Goal: Information Seeking & Learning: Understand process/instructions

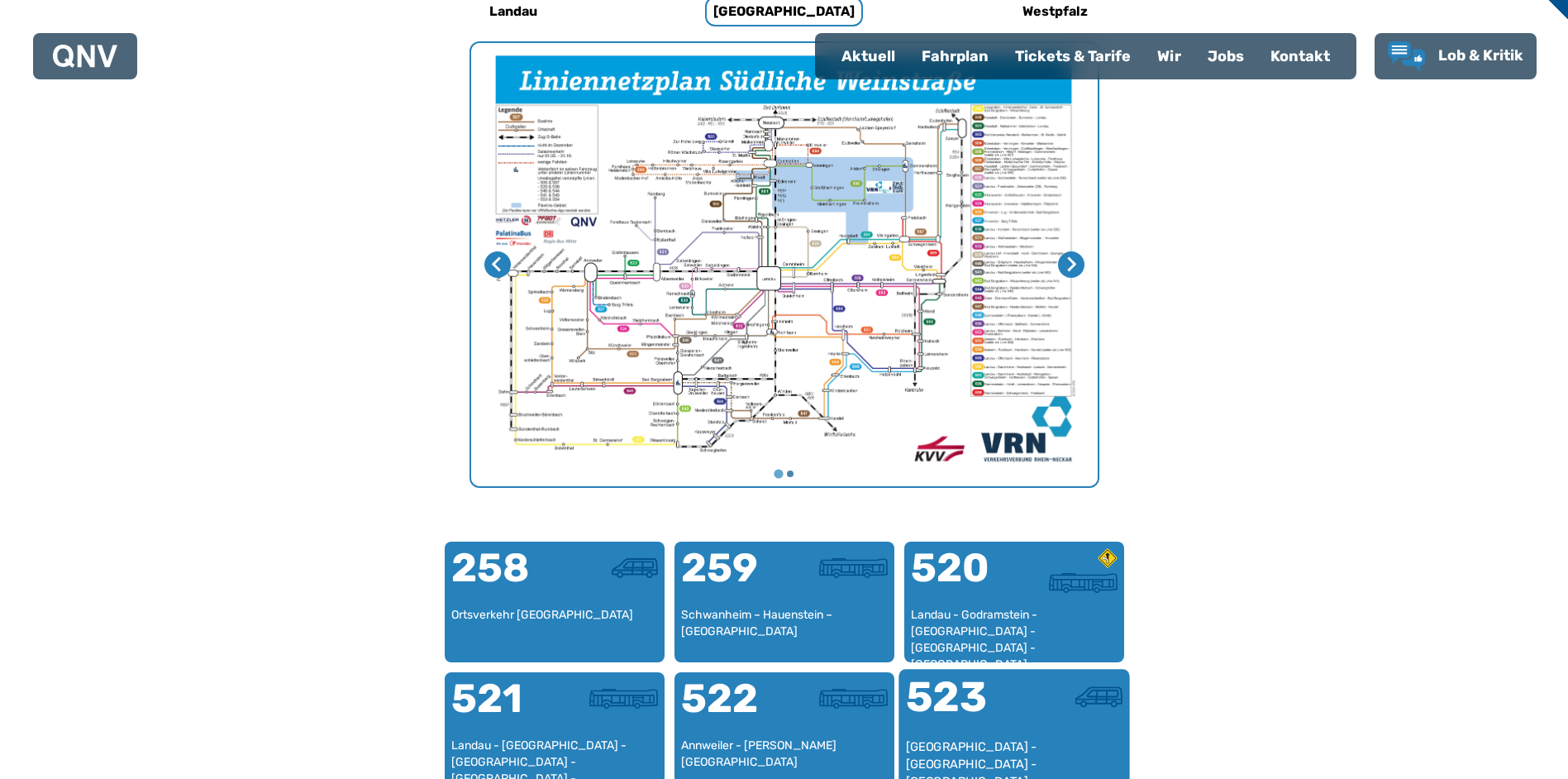
scroll to position [537, 0]
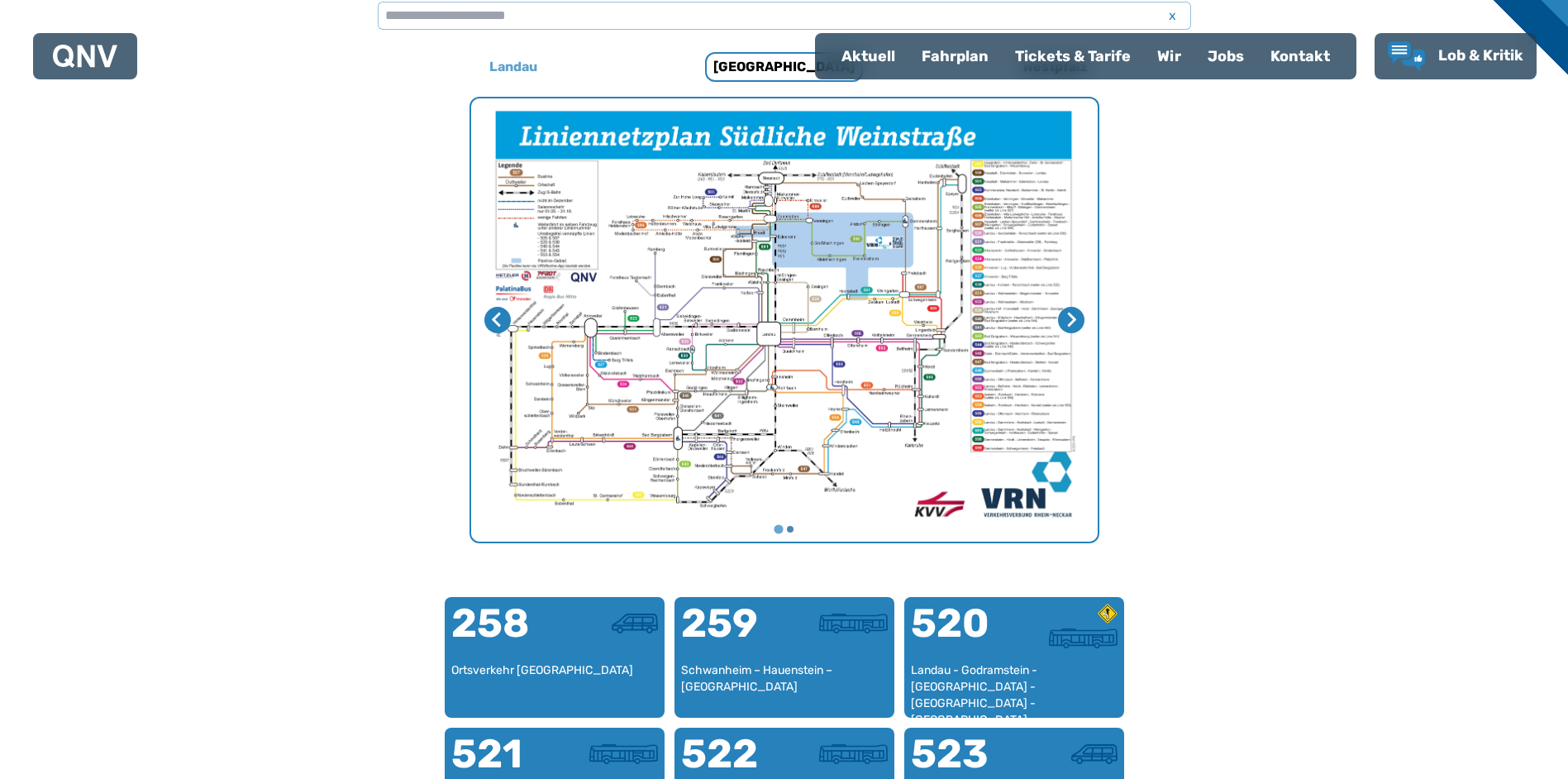
click at [517, 62] on h6 "Landau" at bounding box center [513, 67] width 61 height 27
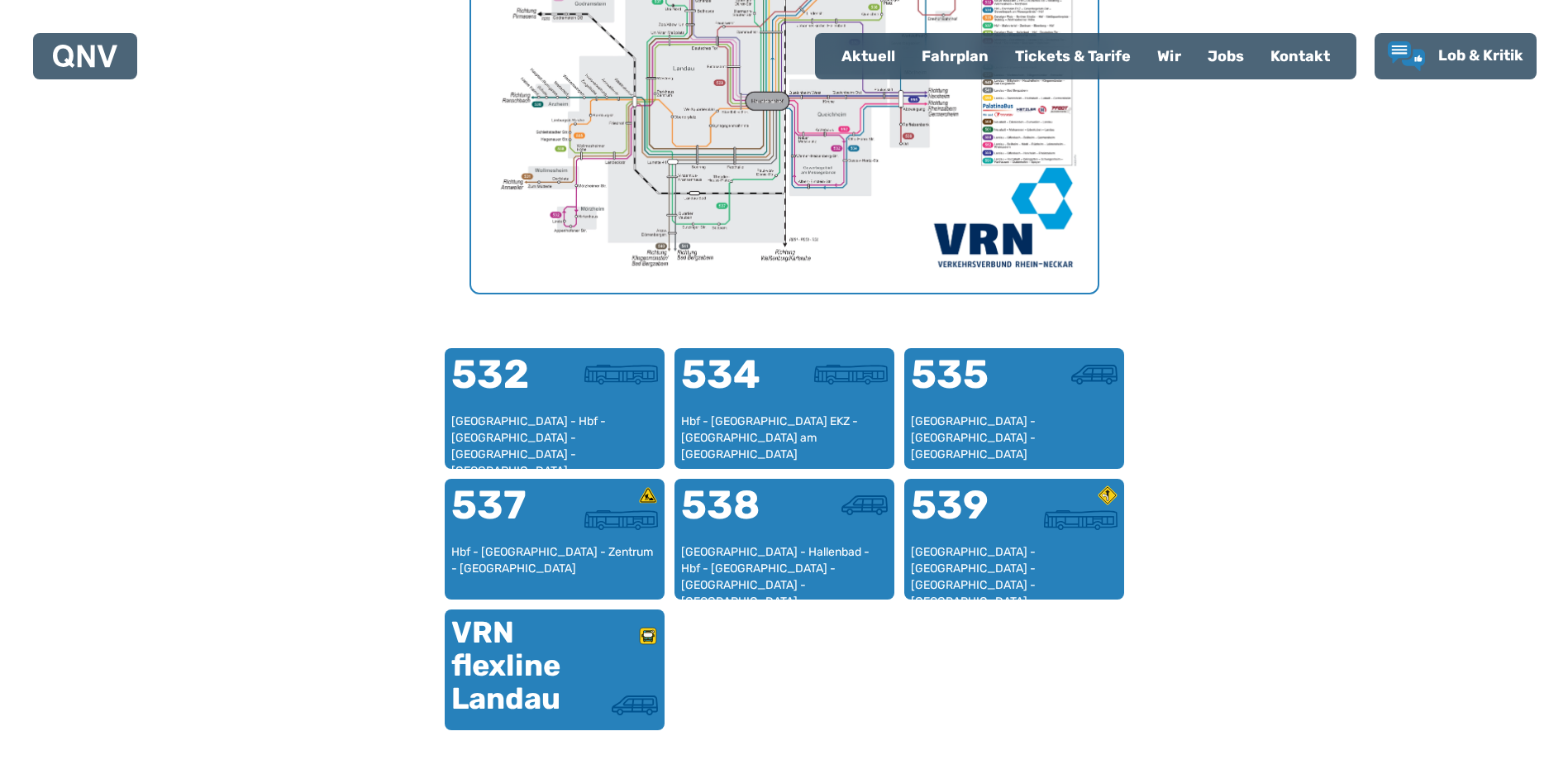
scroll to position [813, 0]
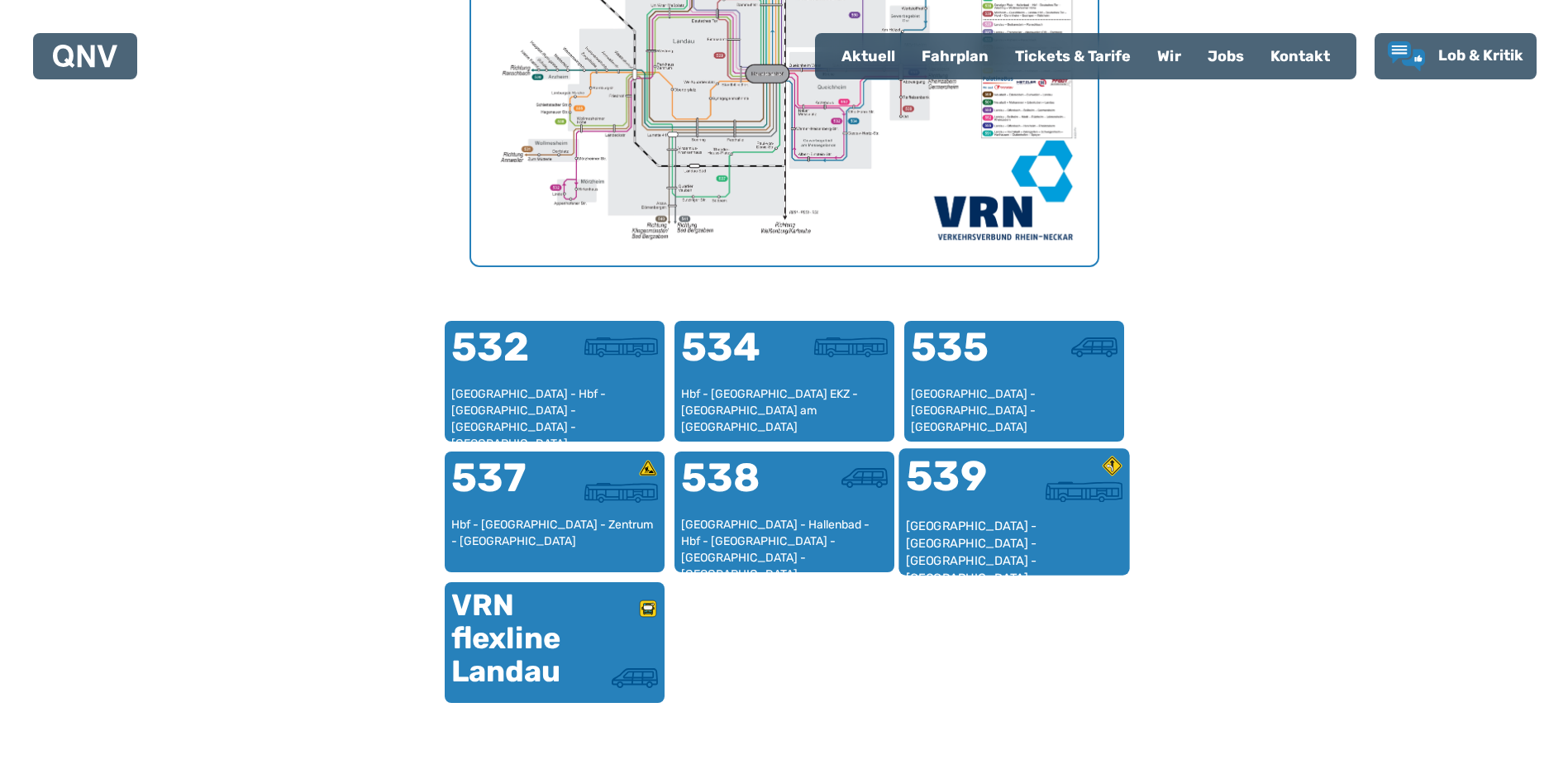
click at [1001, 524] on div "[GEOGRAPHIC_DATA] - [GEOGRAPHIC_DATA] - [GEOGRAPHIC_DATA] - [GEOGRAPHIC_DATA] -…" at bounding box center [1013, 543] width 218 height 50
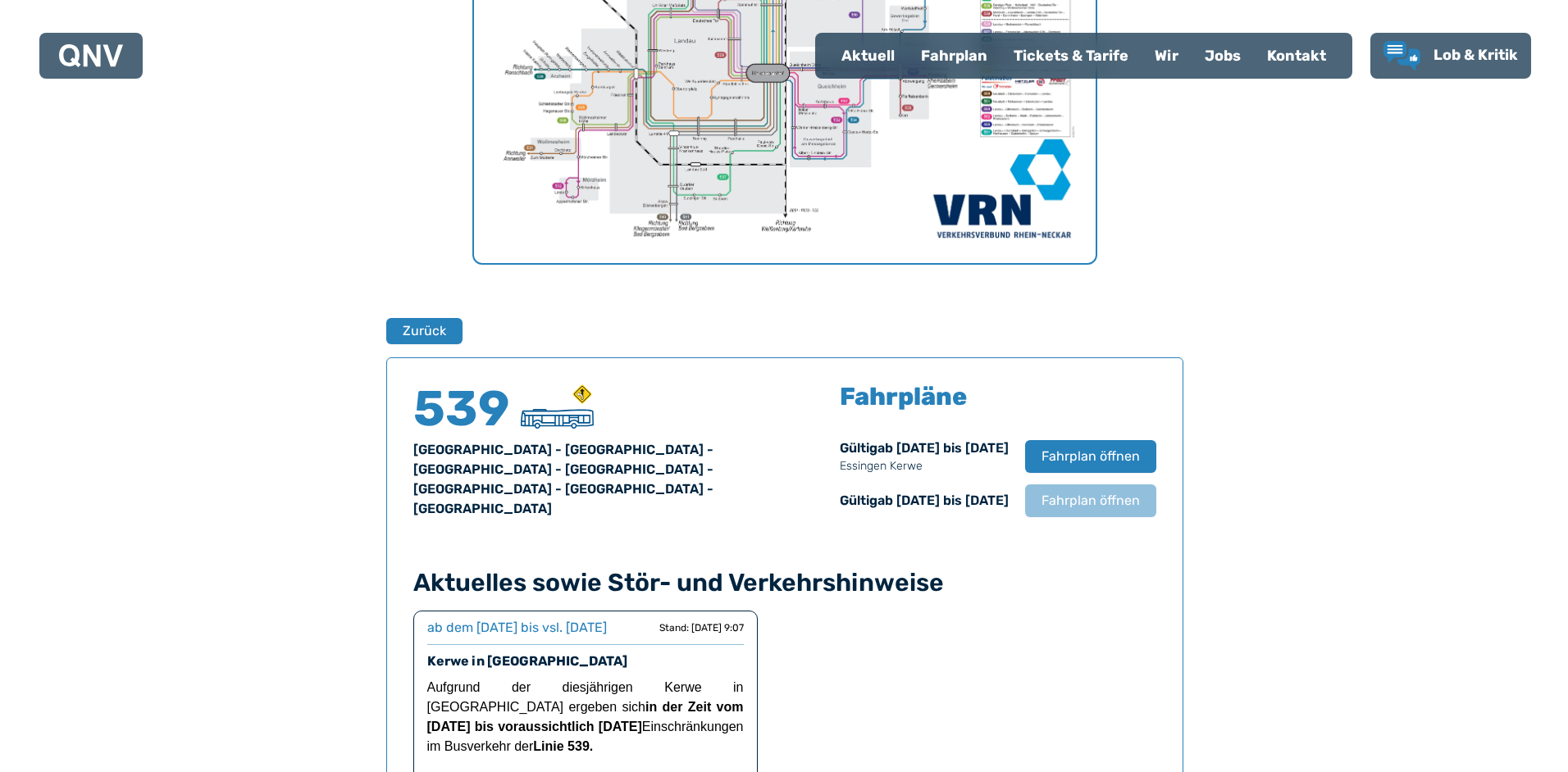
scroll to position [1080, 0]
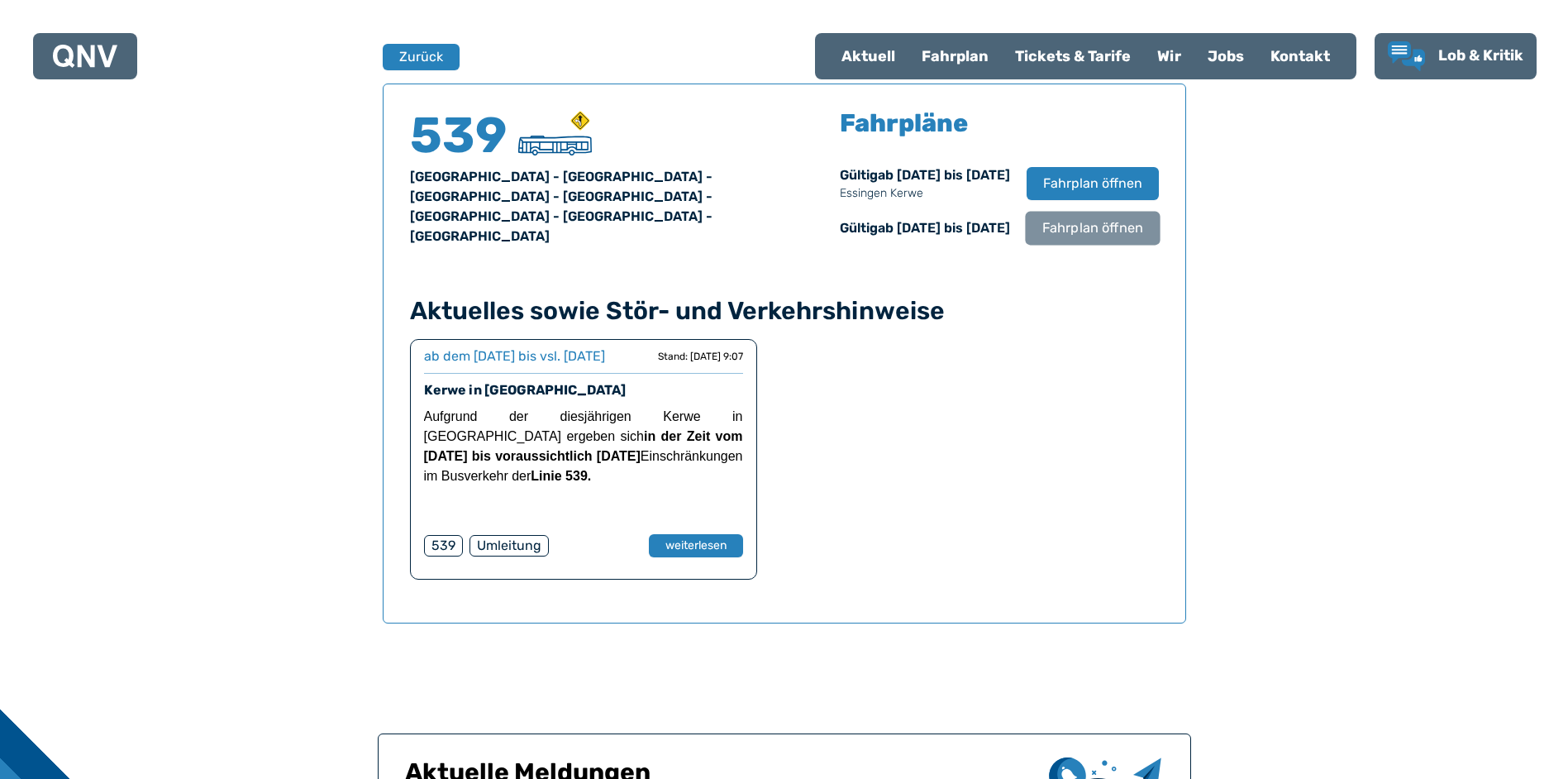
click at [1073, 238] on span "Fahrplan öffnen" at bounding box center [1092, 229] width 101 height 20
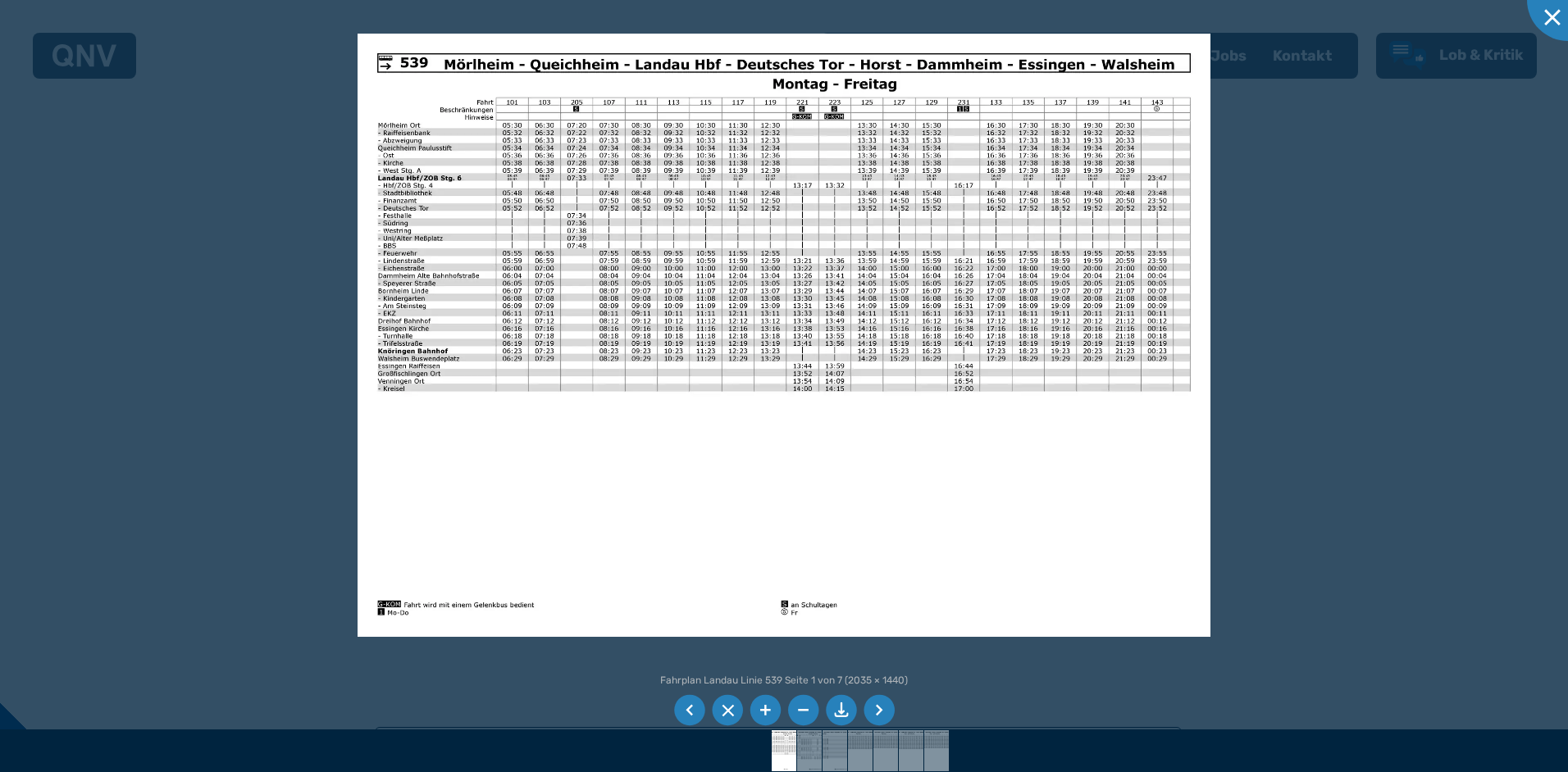
click at [763, 706] on li at bounding box center [764, 710] width 31 height 31
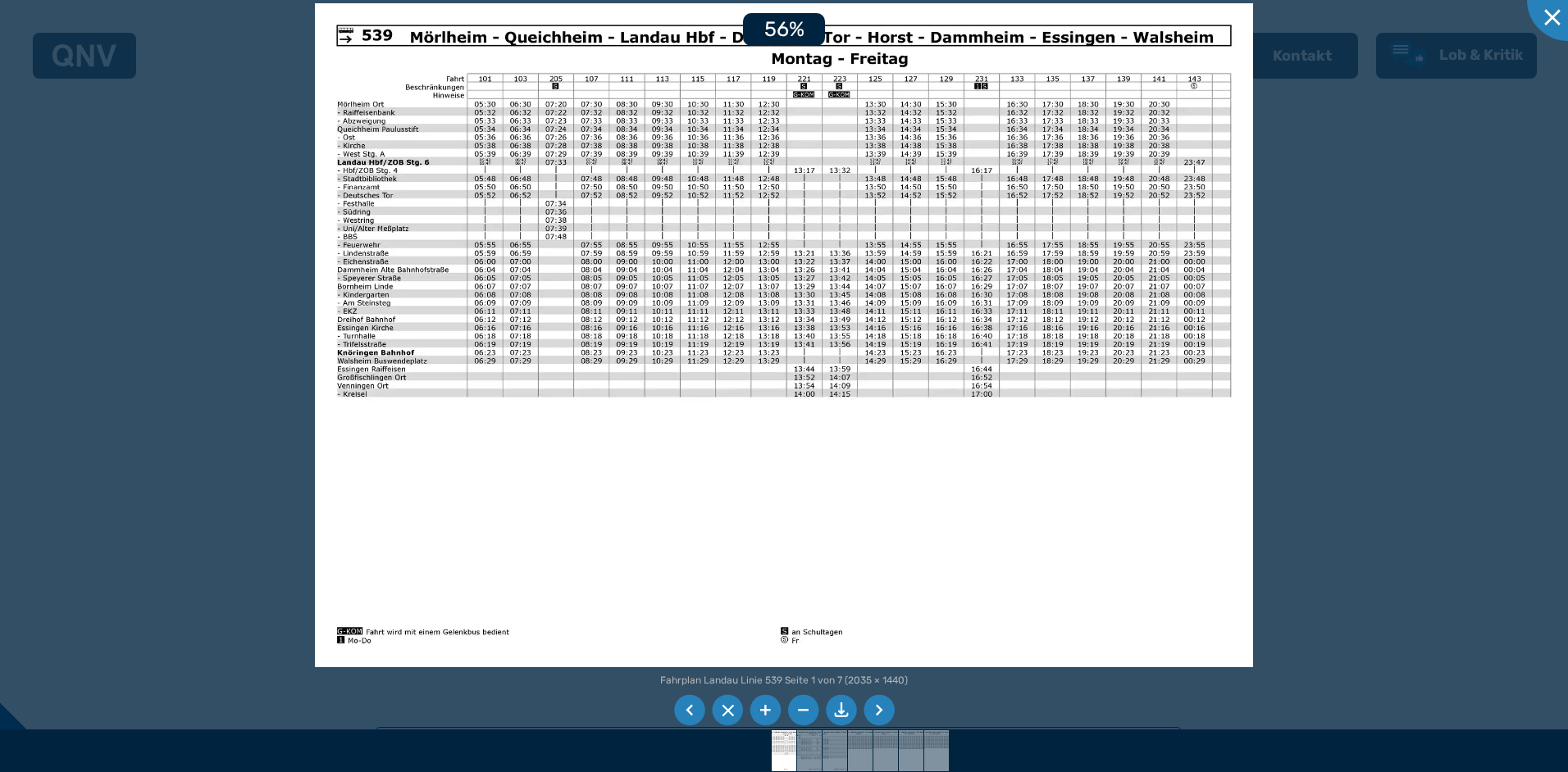
click at [763, 706] on li at bounding box center [764, 710] width 31 height 31
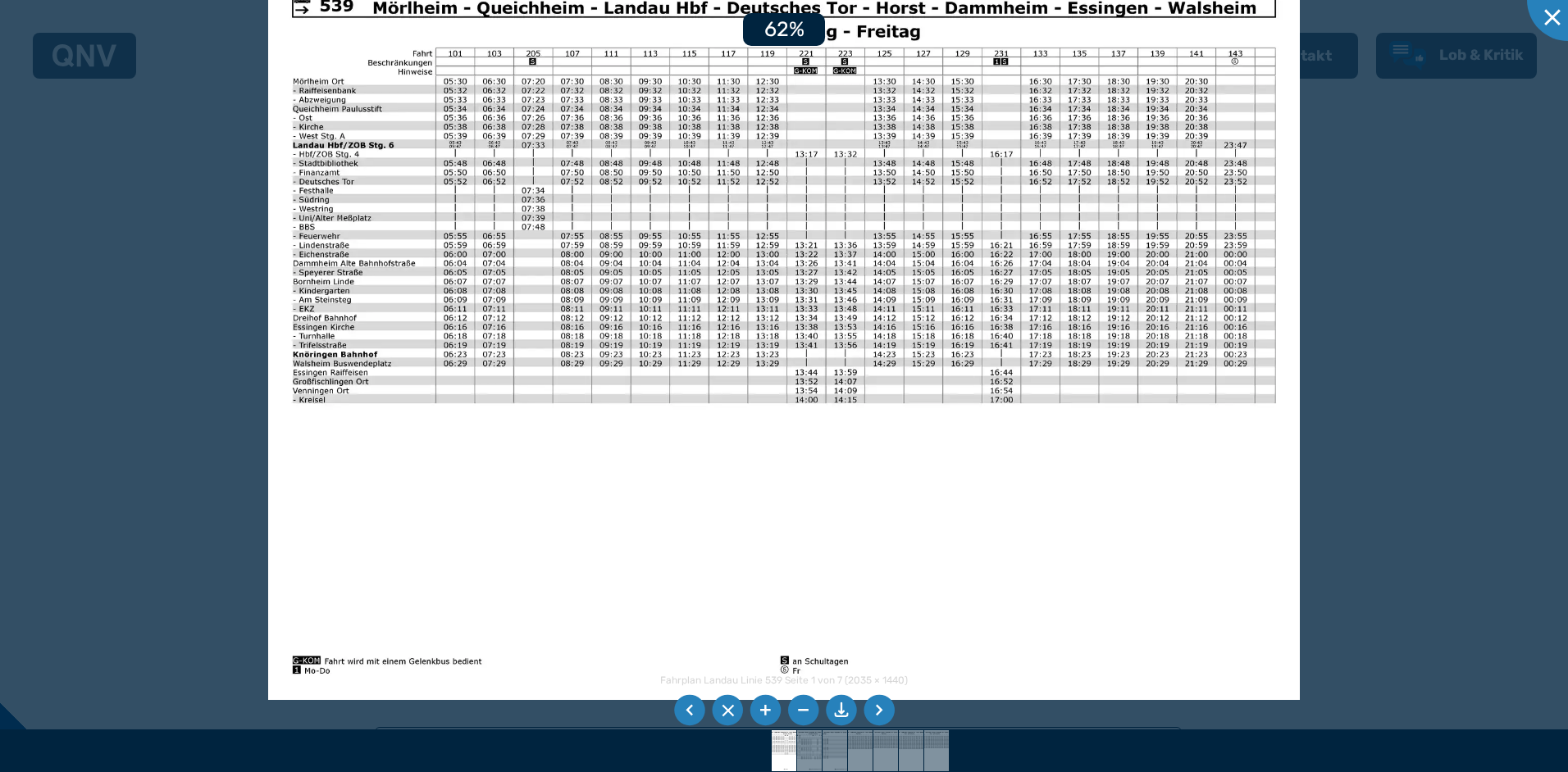
click at [763, 706] on li at bounding box center [764, 710] width 31 height 31
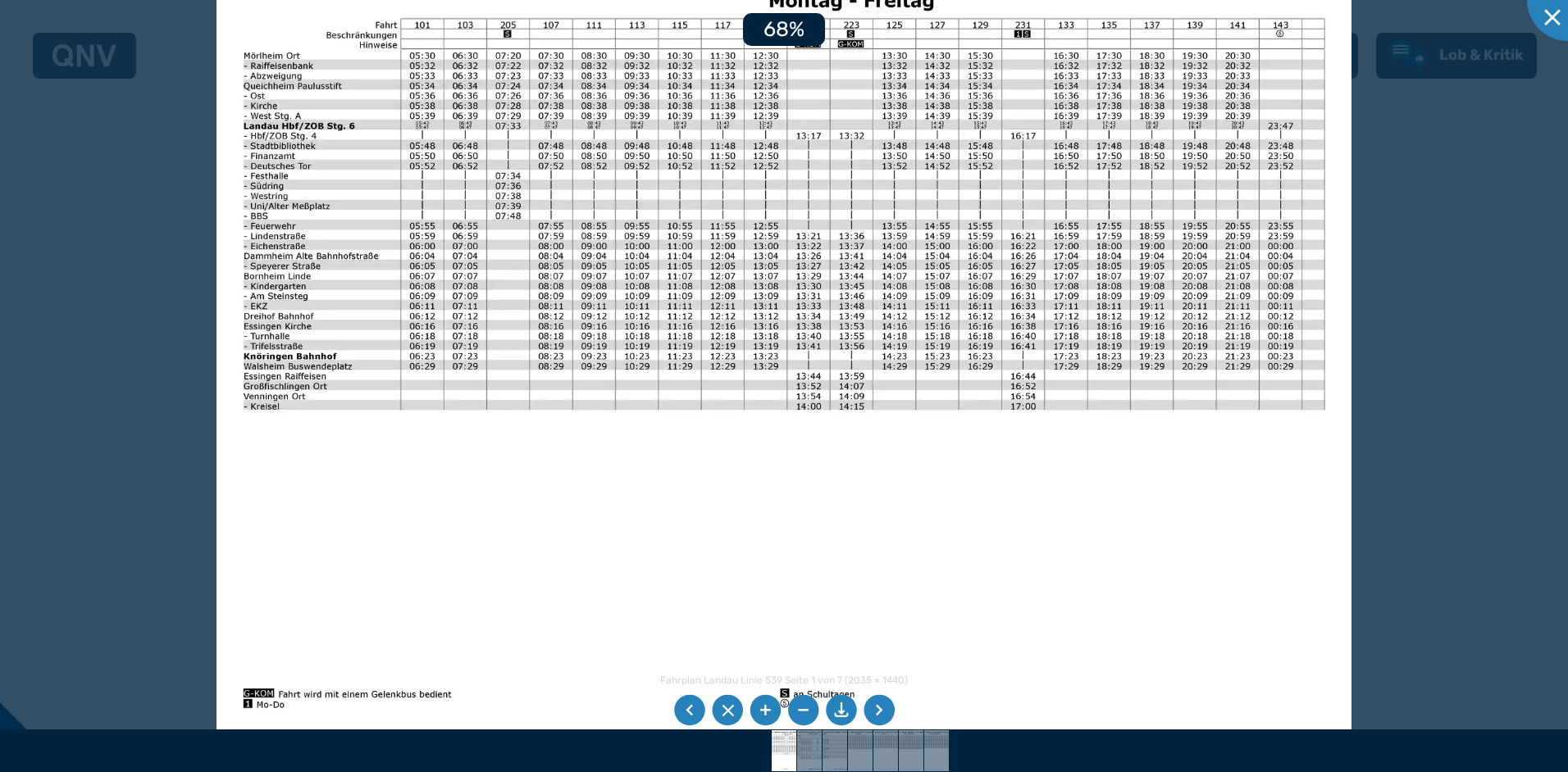
click at [763, 706] on li at bounding box center [764, 710] width 31 height 31
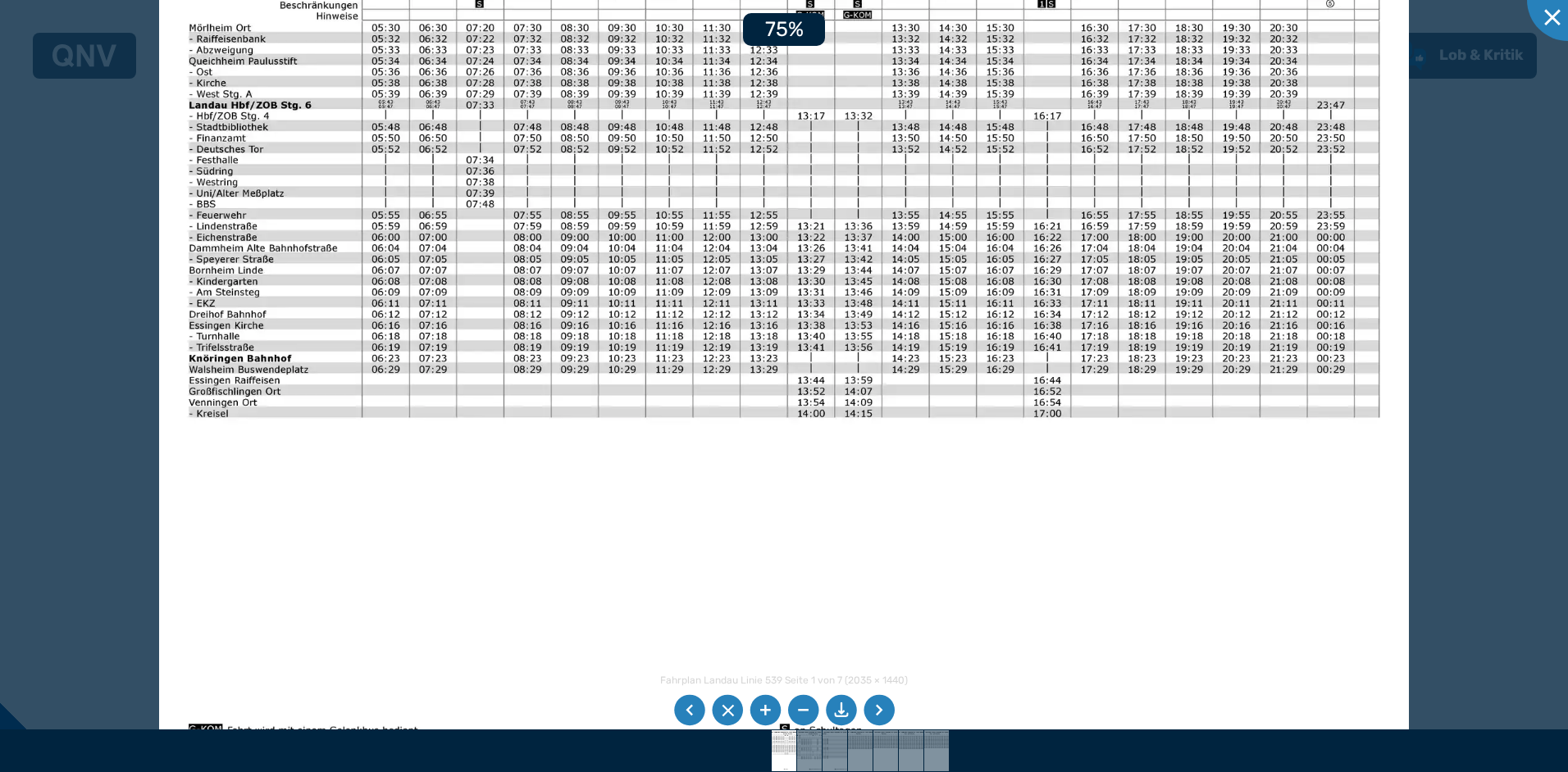
click at [763, 706] on li at bounding box center [764, 710] width 31 height 31
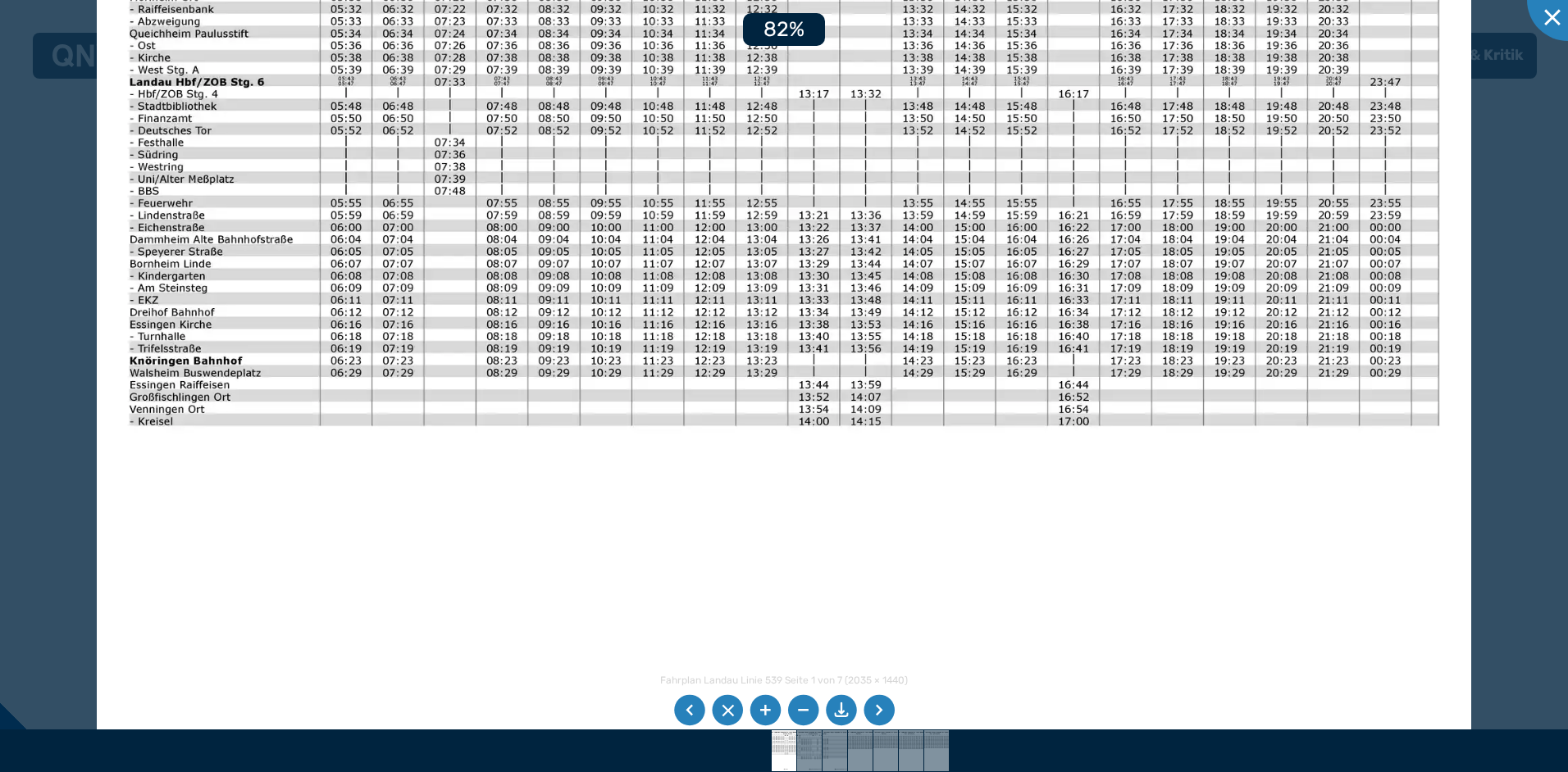
click at [763, 706] on li at bounding box center [764, 710] width 31 height 31
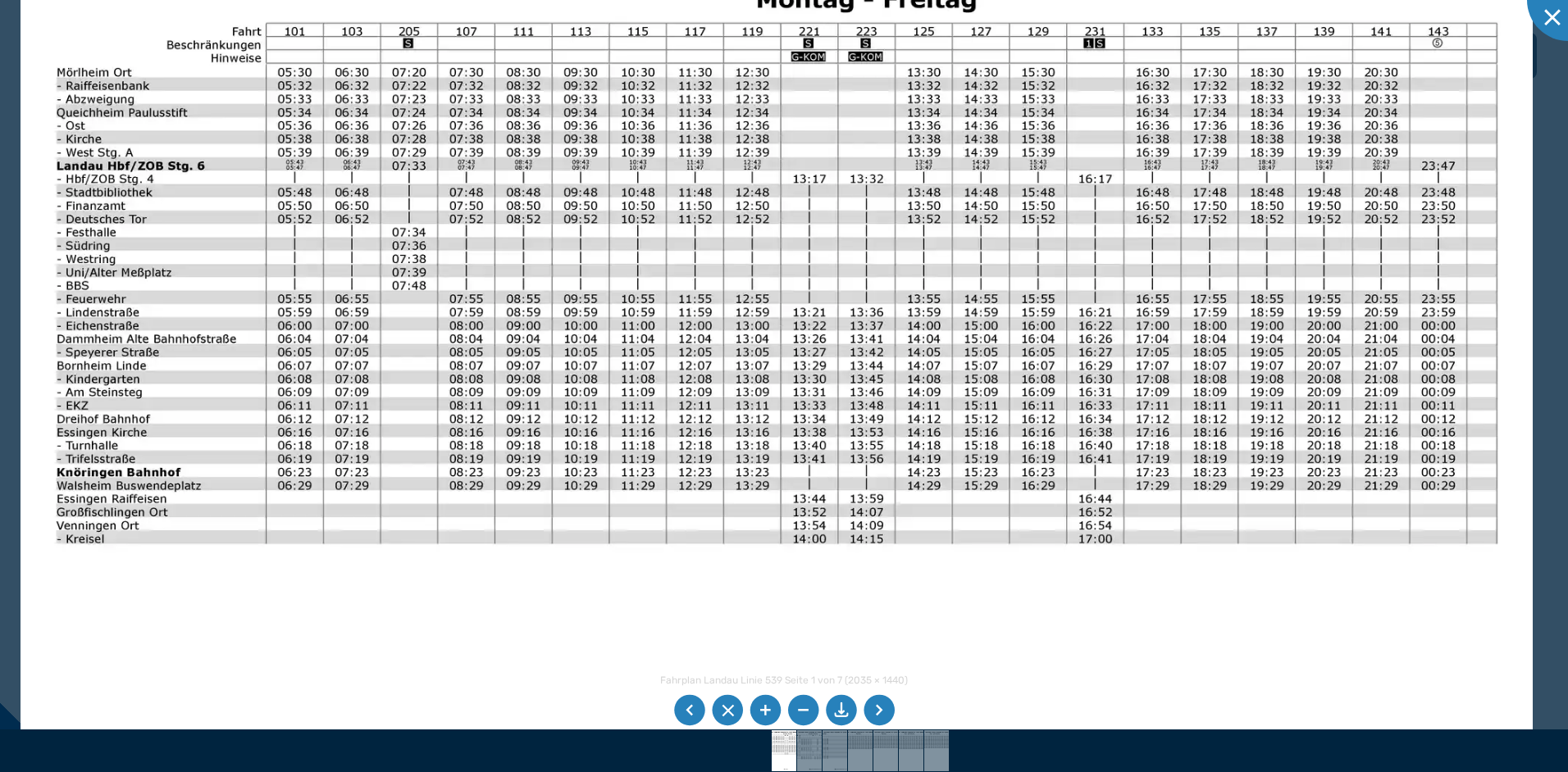
click at [731, 651] on img at bounding box center [776, 444] width 1511 height 1069
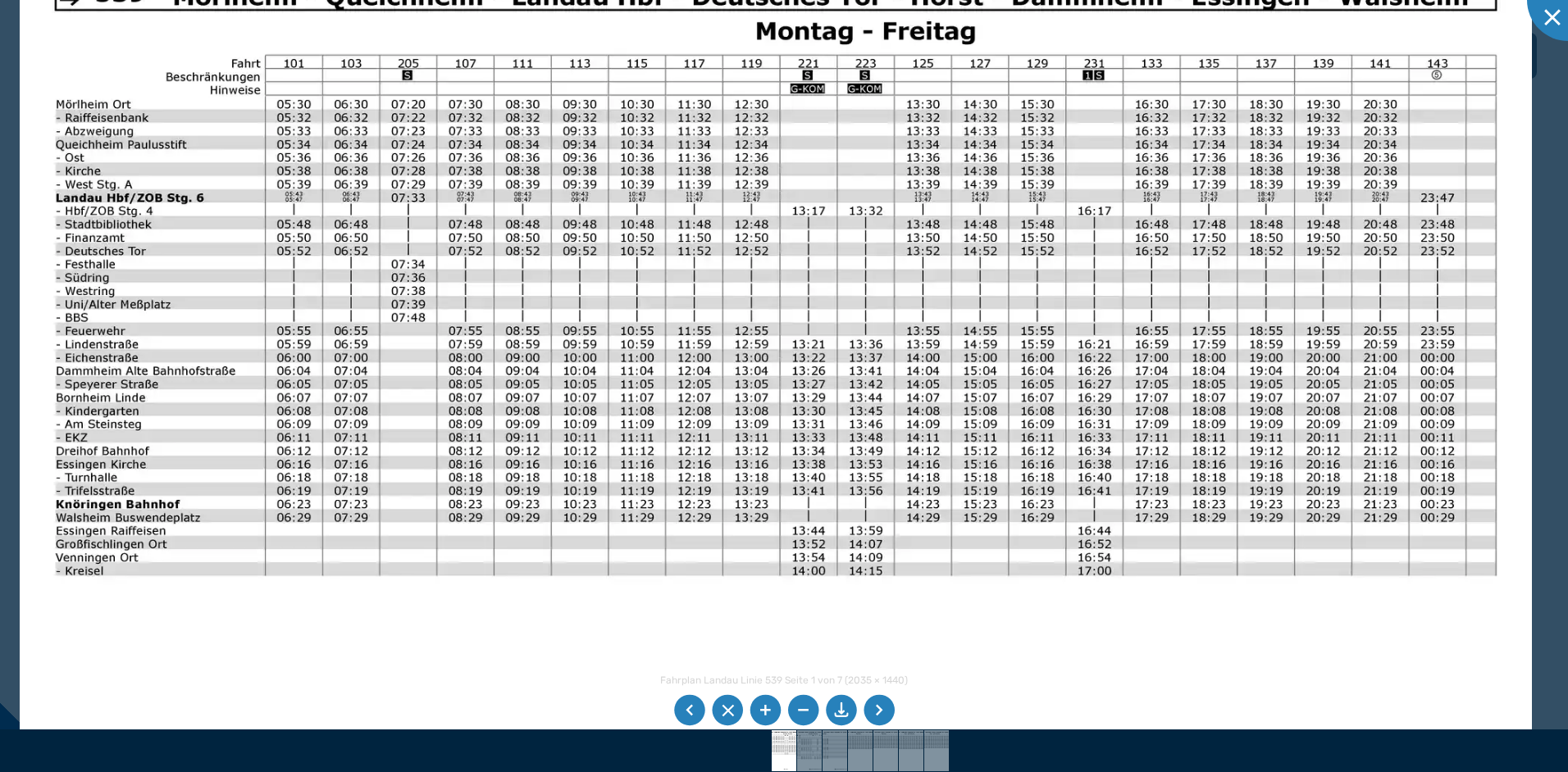
click at [887, 705] on li at bounding box center [879, 710] width 31 height 31
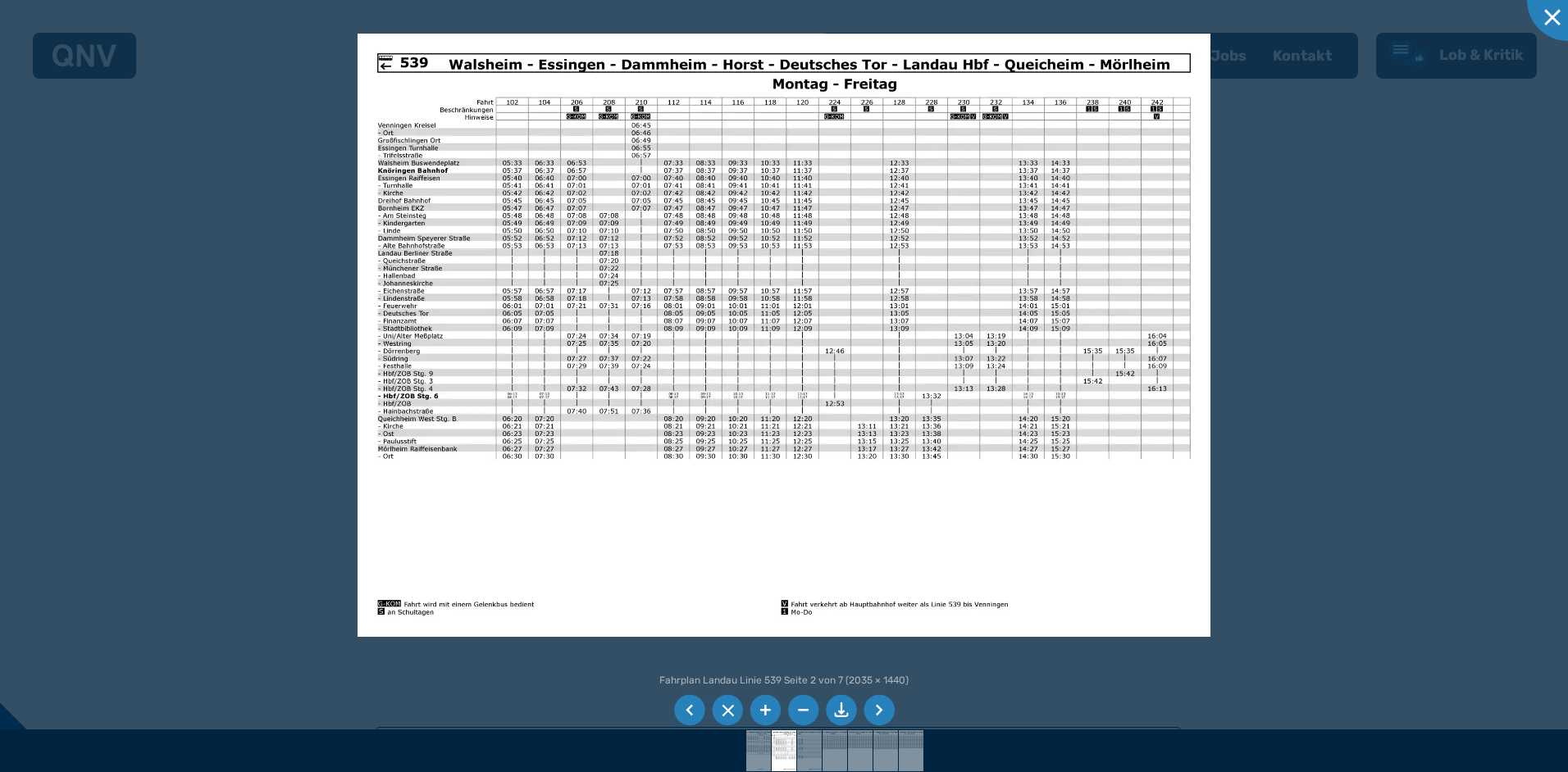
click at [766, 704] on li at bounding box center [764, 710] width 31 height 31
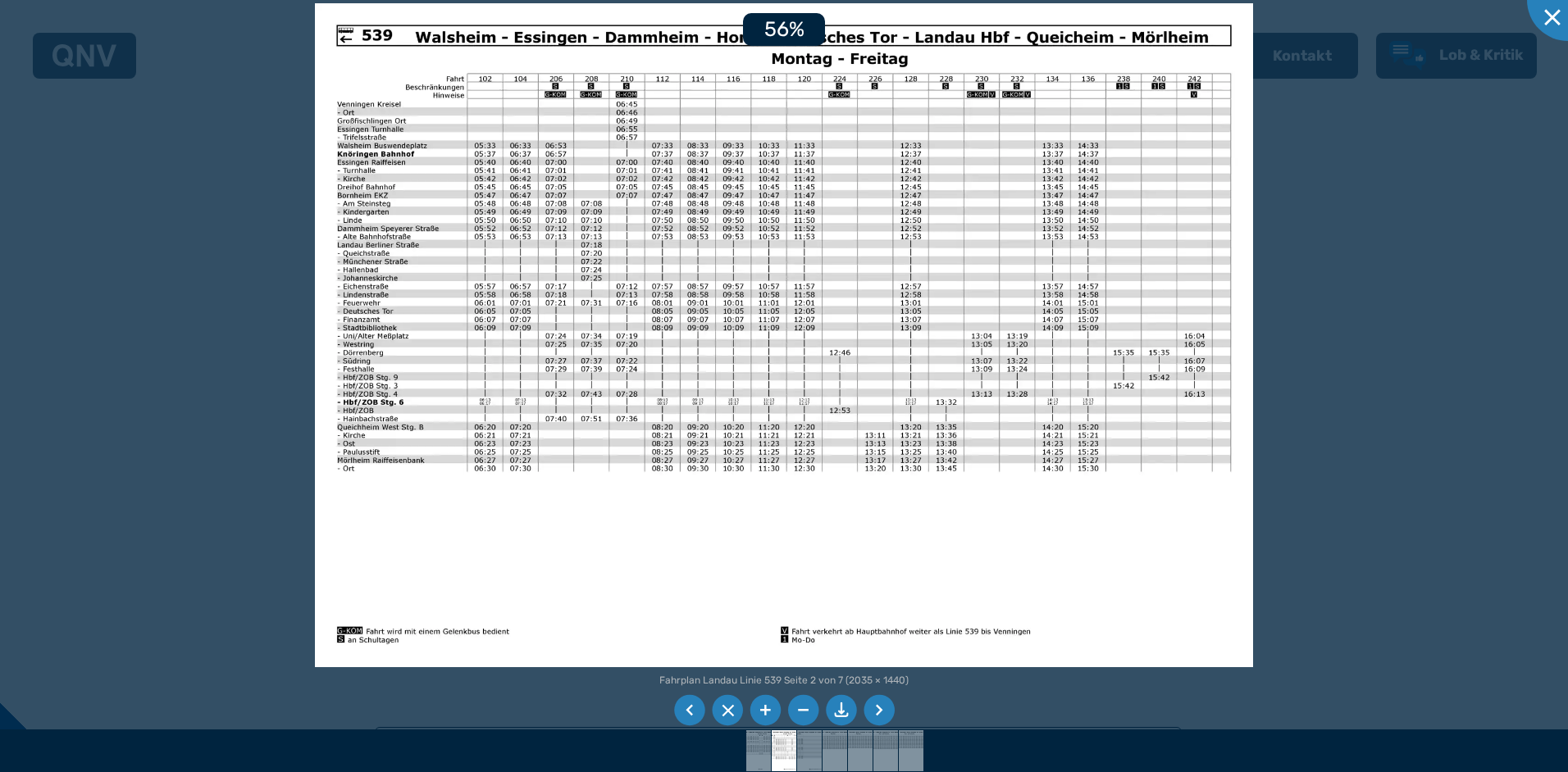
click at [766, 704] on li at bounding box center [764, 710] width 31 height 31
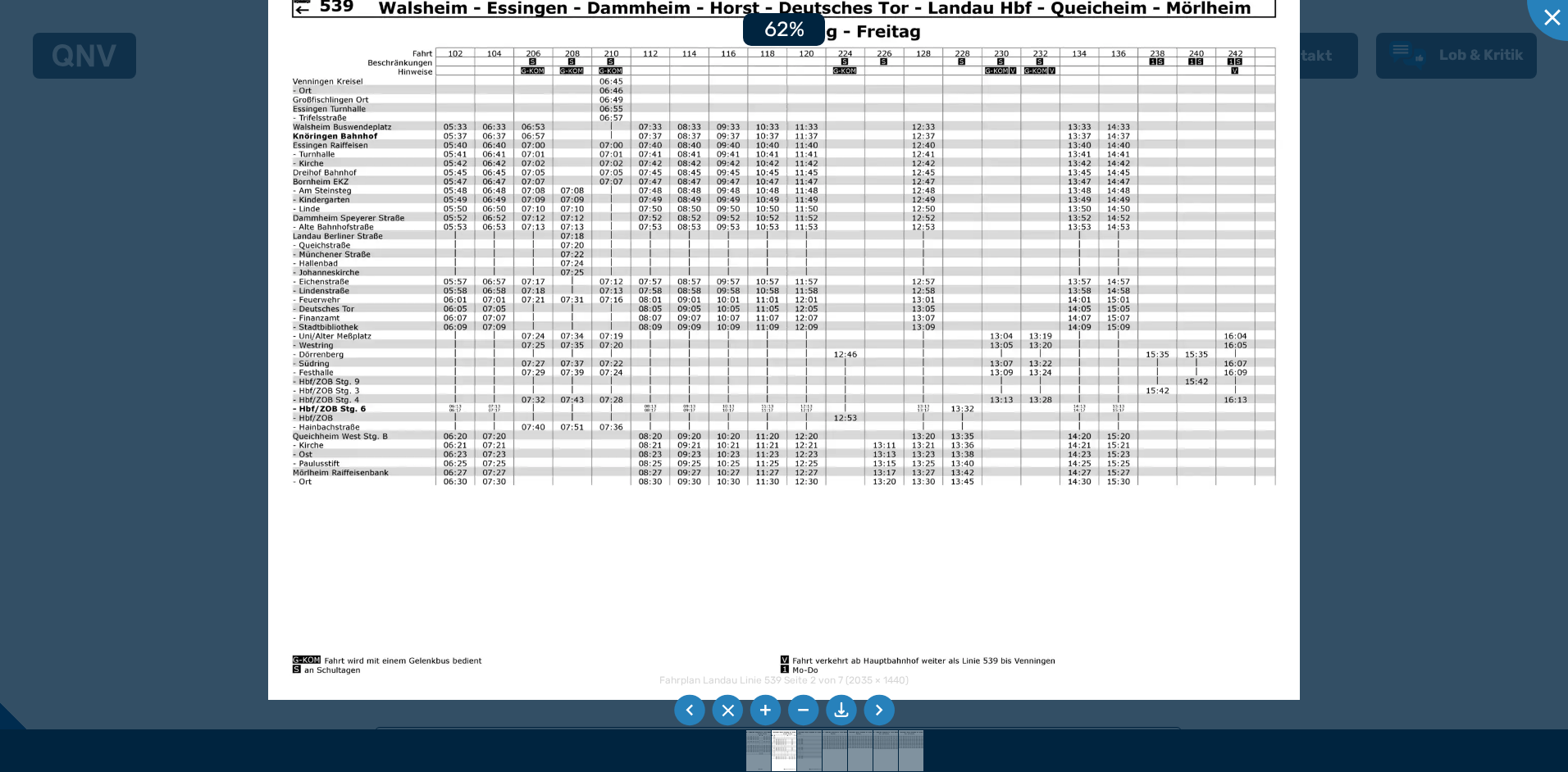
click at [766, 704] on li at bounding box center [764, 710] width 31 height 31
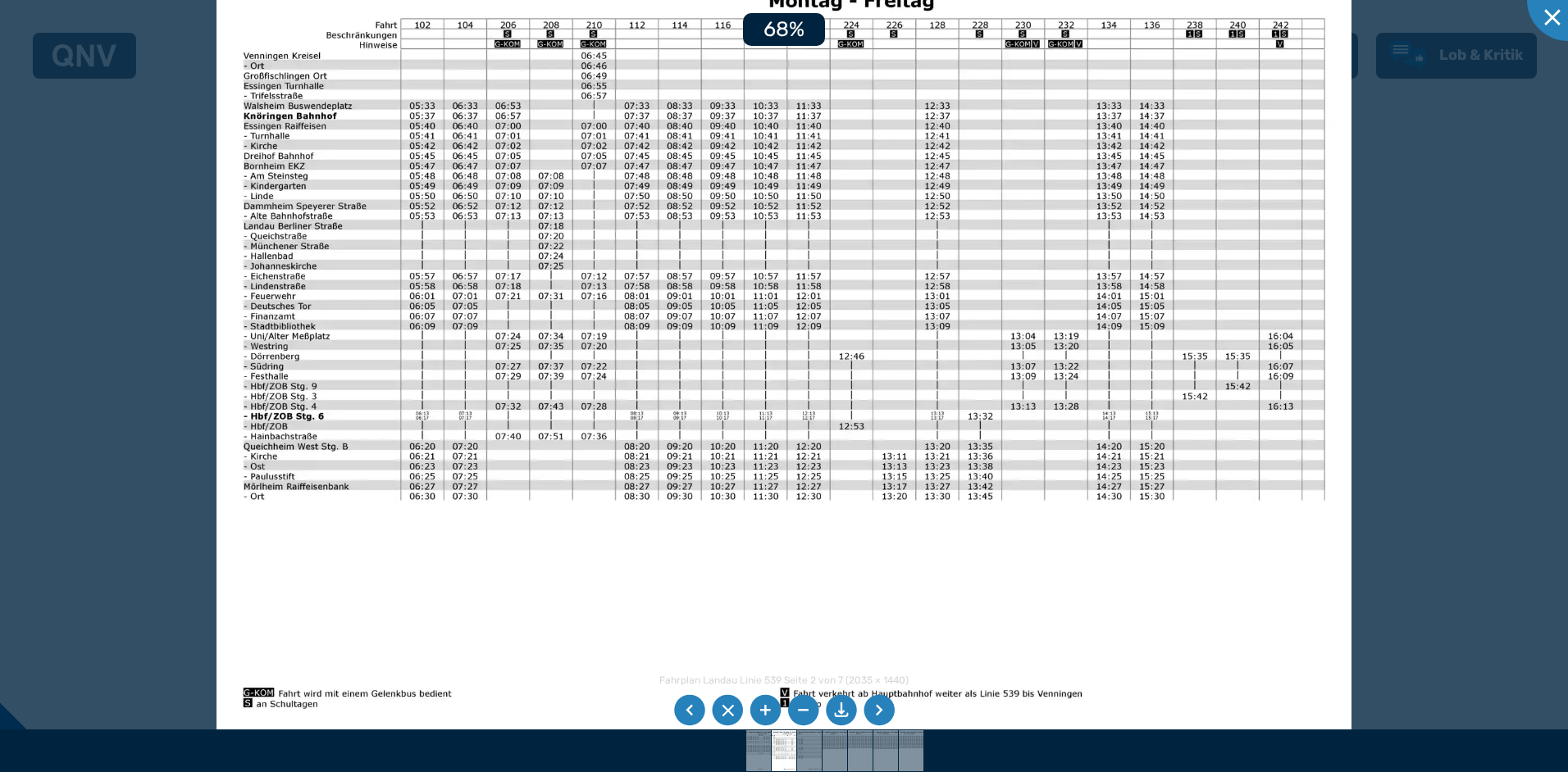
click at [766, 704] on li at bounding box center [764, 710] width 31 height 31
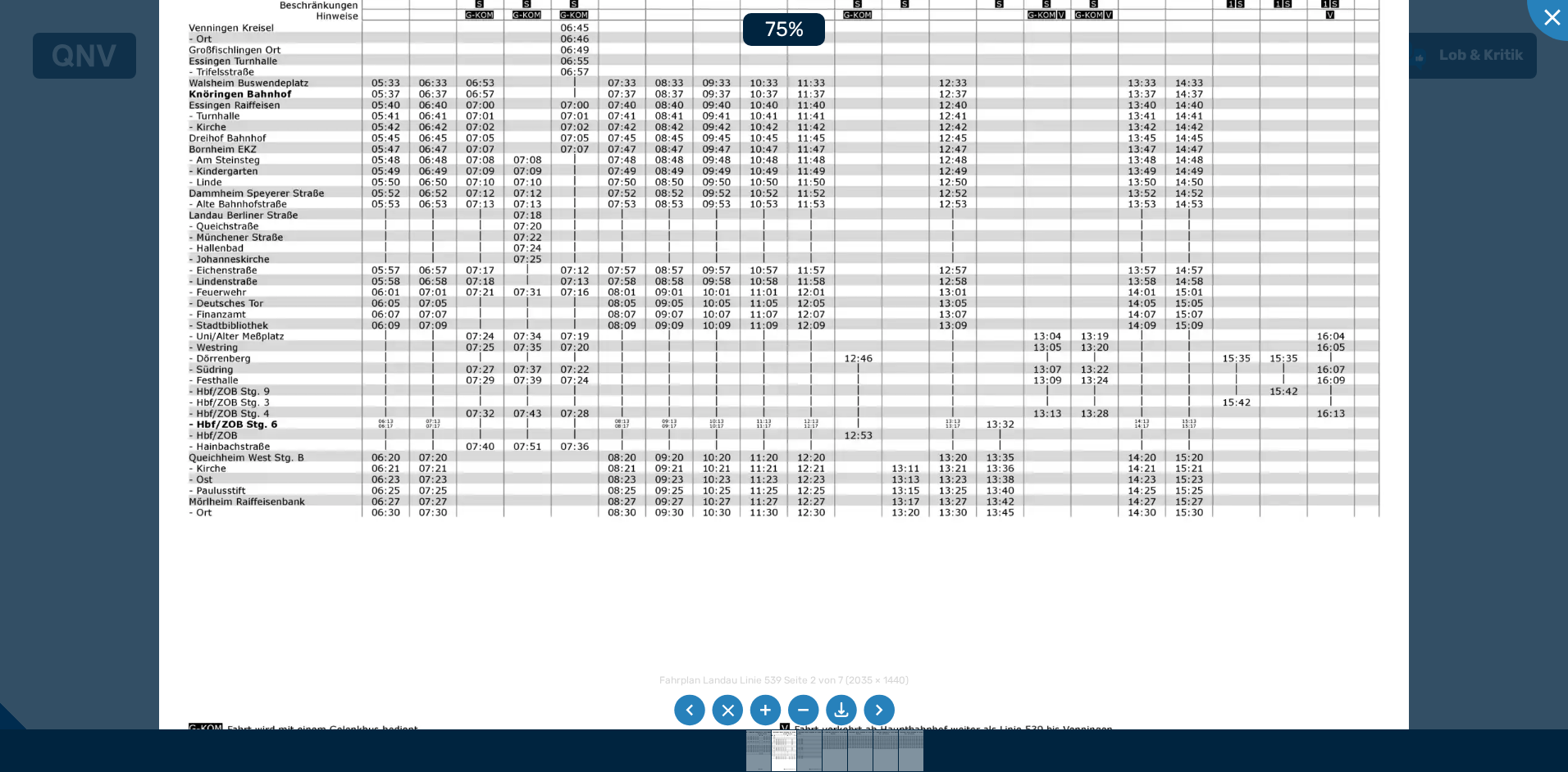
click at [766, 704] on li at bounding box center [764, 710] width 31 height 31
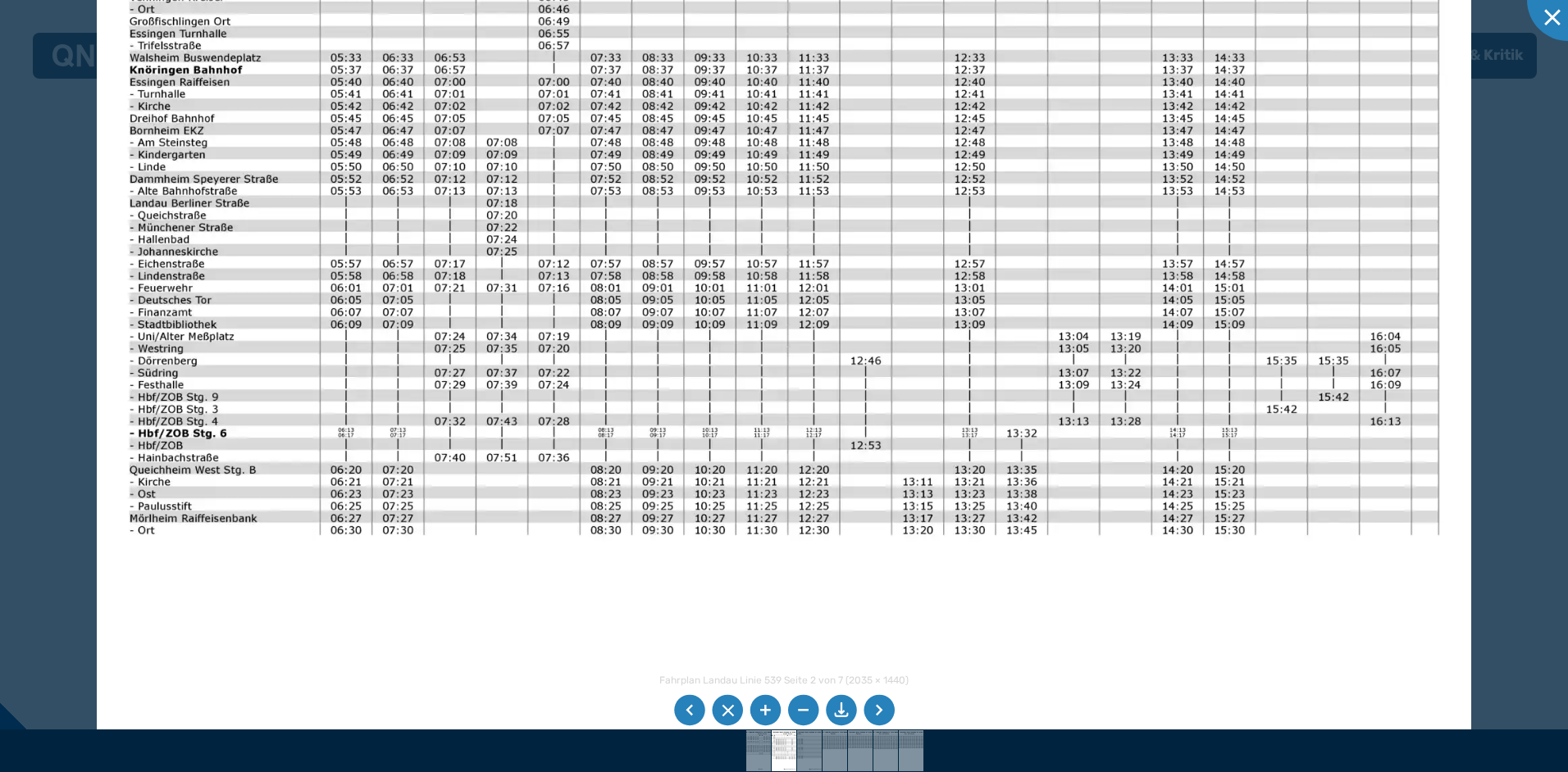
click at [766, 704] on li at bounding box center [764, 710] width 31 height 31
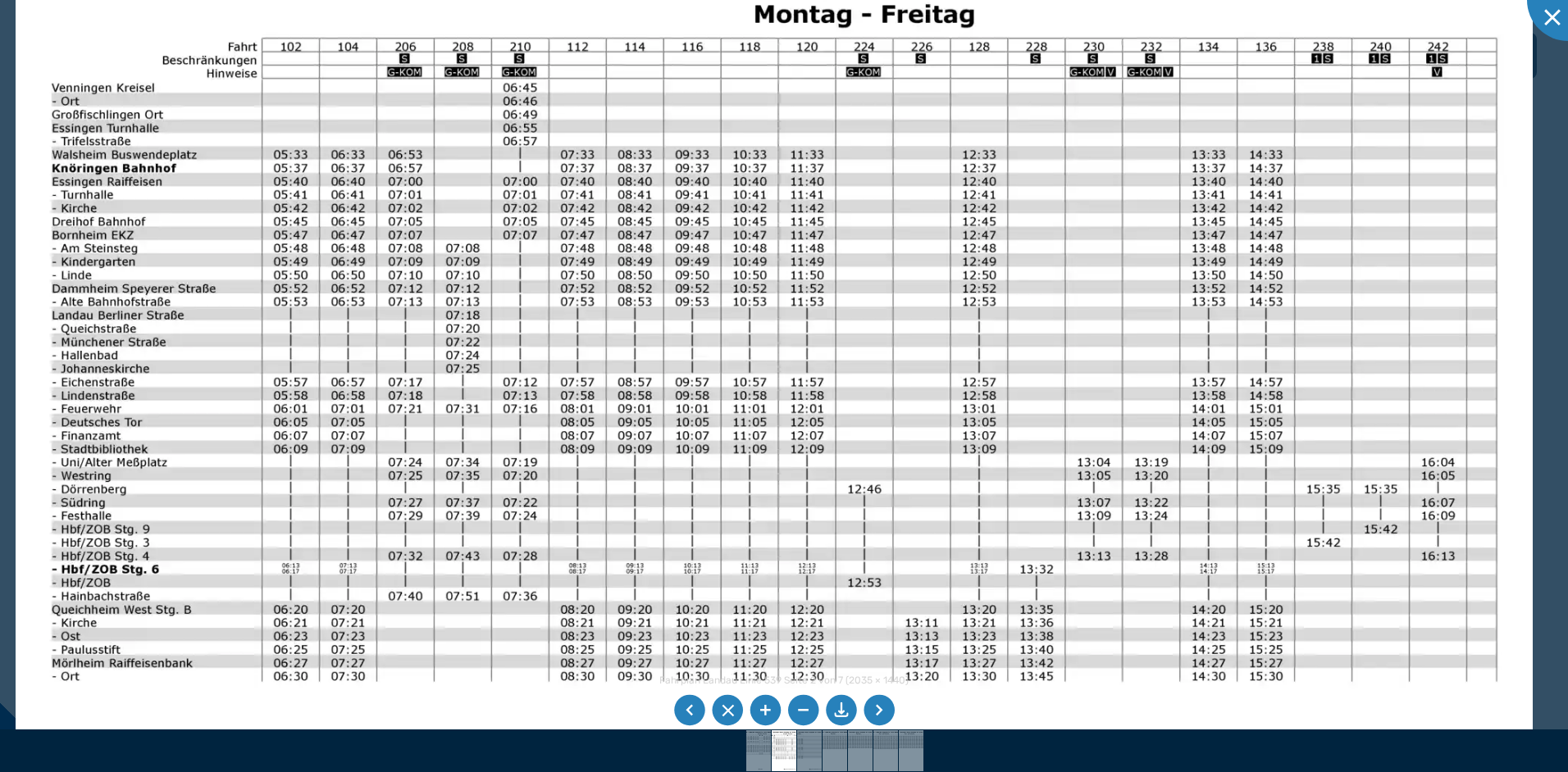
click at [614, 712] on img at bounding box center [774, 461] width 1517 height 1073
click at [877, 708] on li at bounding box center [879, 710] width 31 height 31
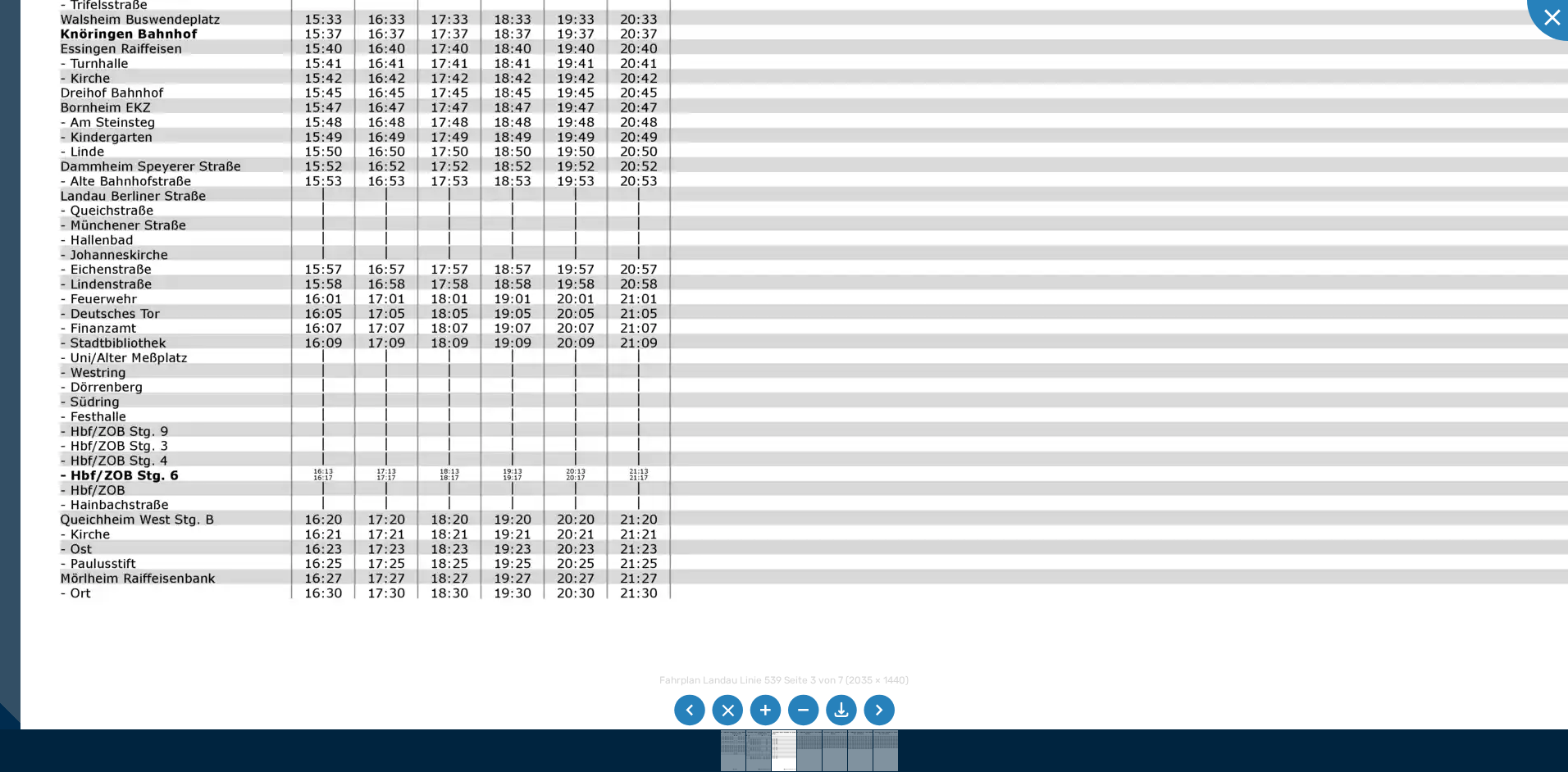
click at [818, 652] on img at bounding box center [855, 369] width 1669 height 1181
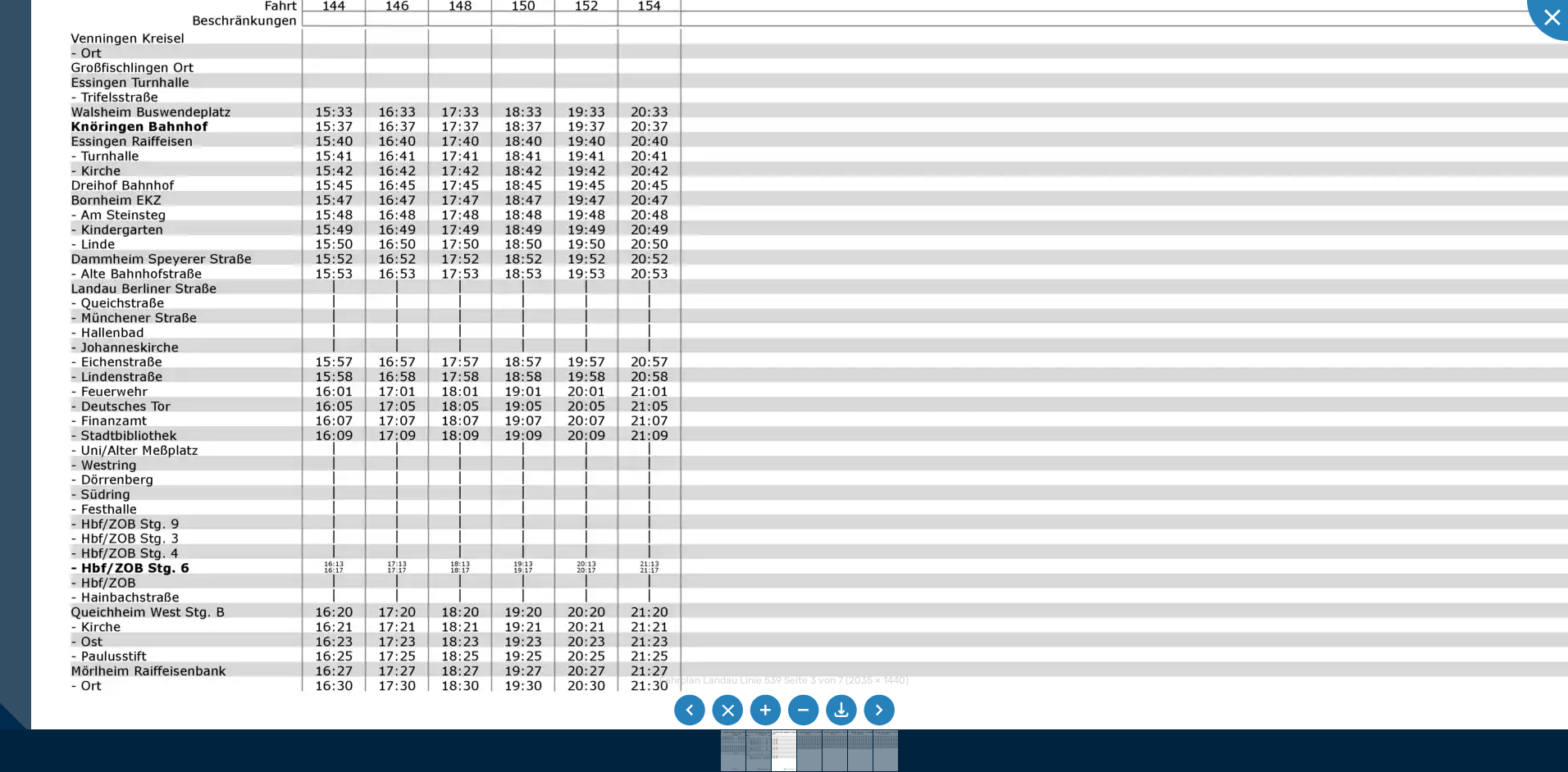
click at [897, 563] on img at bounding box center [866, 461] width 1669 height 1181
